Goal: Check status: Check status

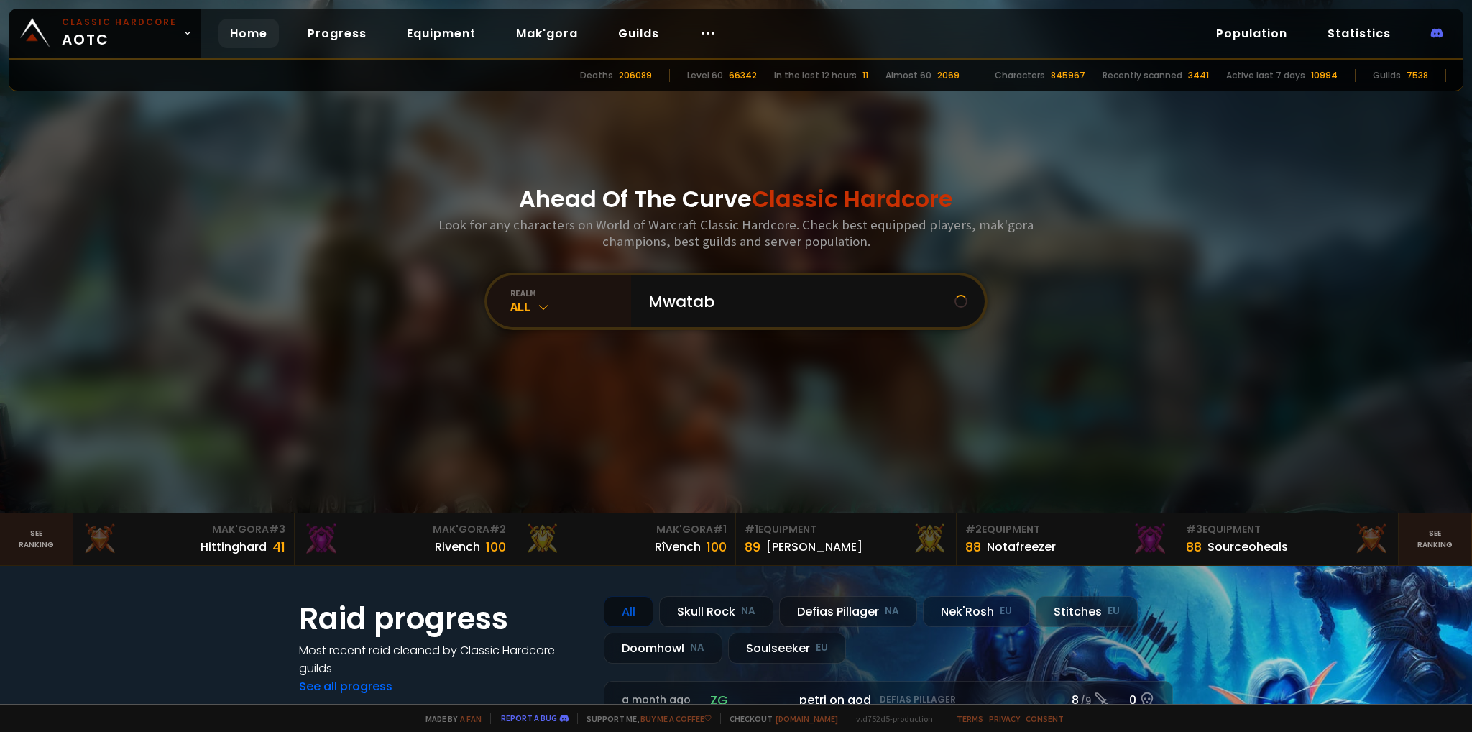
type input "Mwatabe"
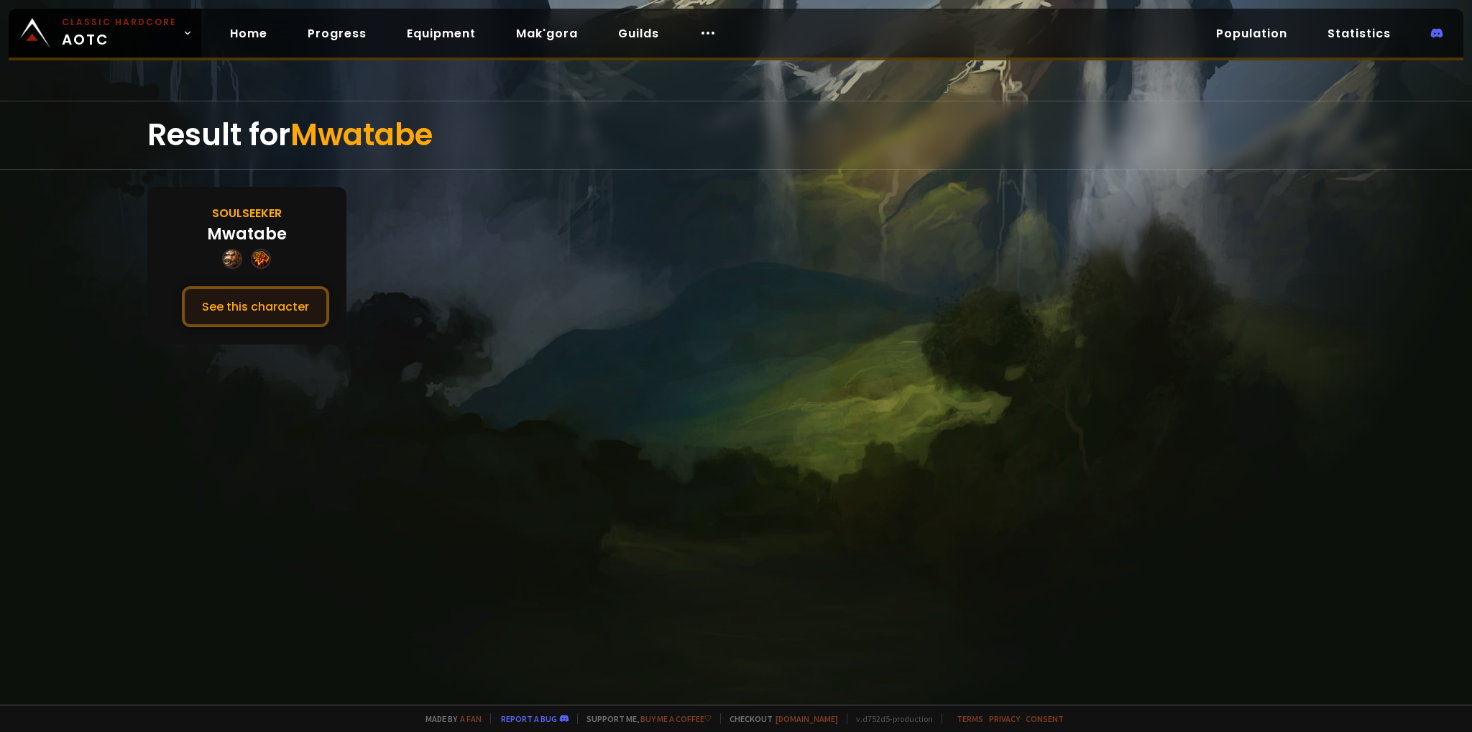
click at [248, 305] on button "See this character" at bounding box center [255, 306] width 147 height 41
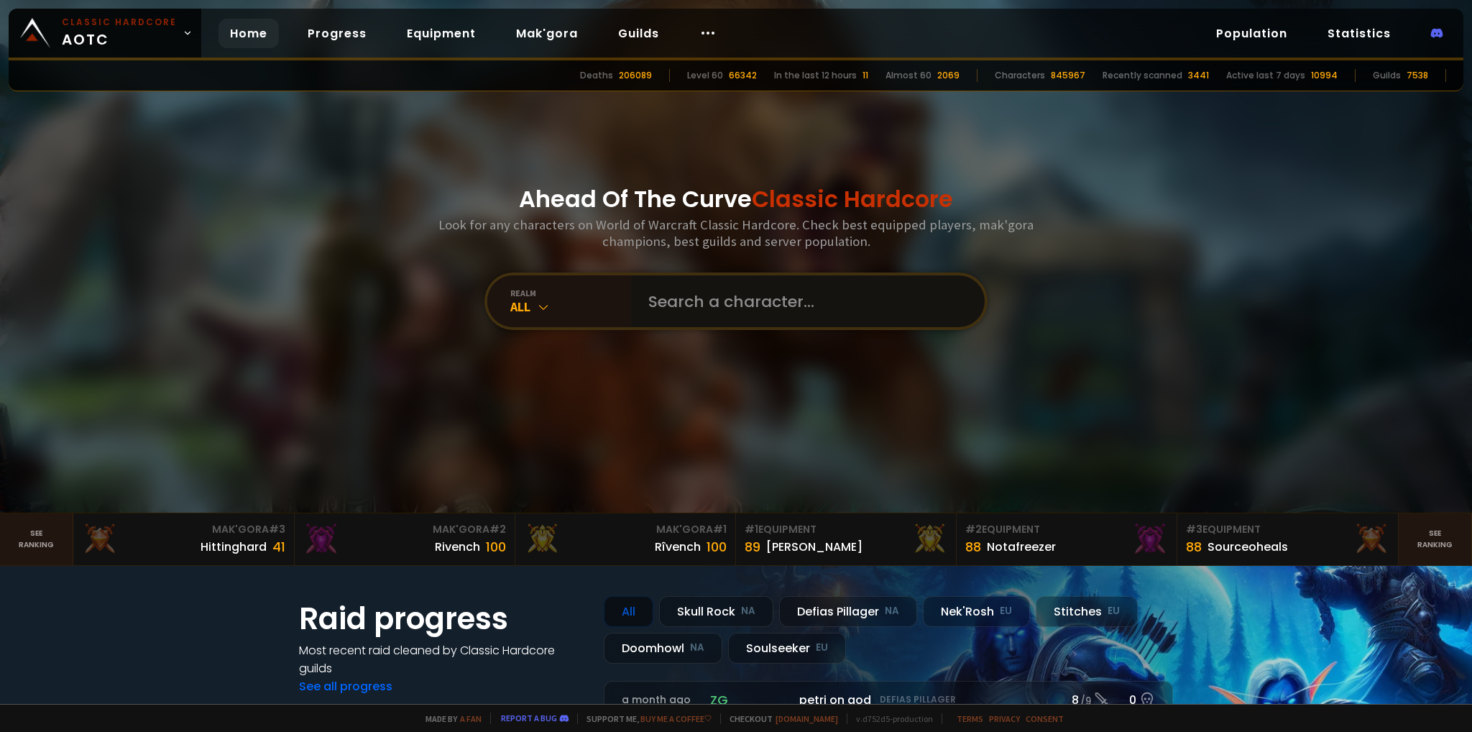
click at [664, 303] on input "text" at bounding box center [804, 301] width 328 height 52
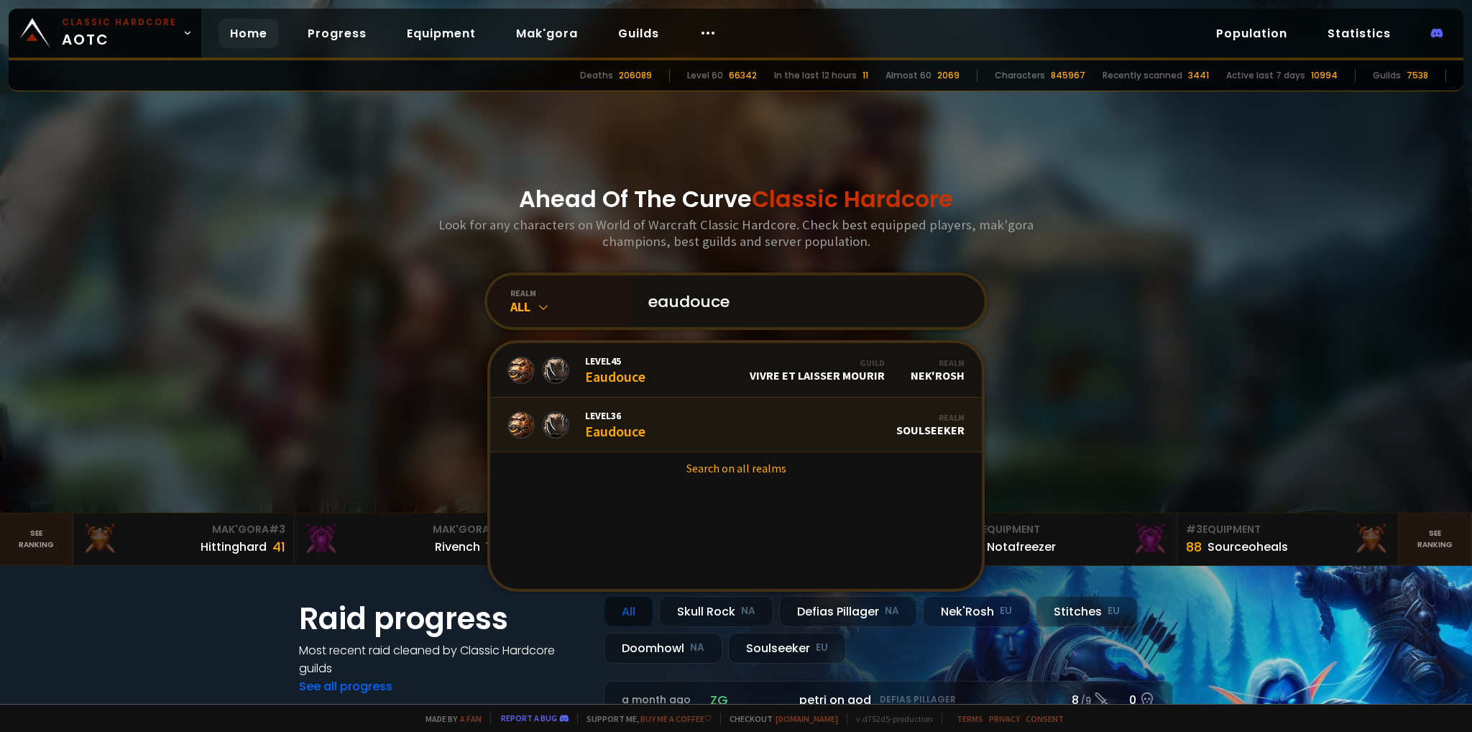
type input "eaudouce"
click at [657, 429] on link "Level 36 Eaudouce Realm Soulseeker" at bounding box center [736, 424] width 492 height 55
